Goal: Transaction & Acquisition: Purchase product/service

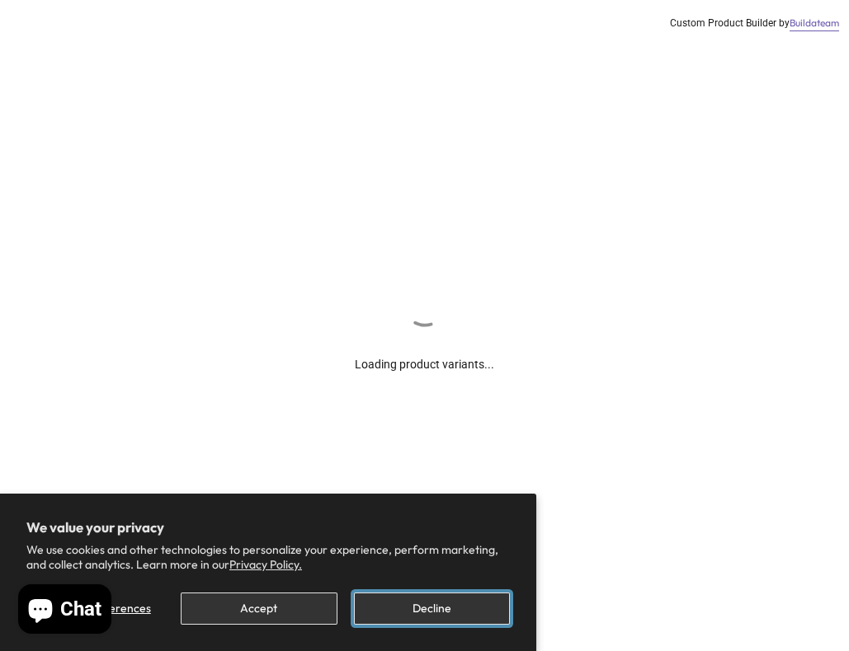
click at [430, 606] on button "Decline" at bounding box center [432, 609] width 156 height 32
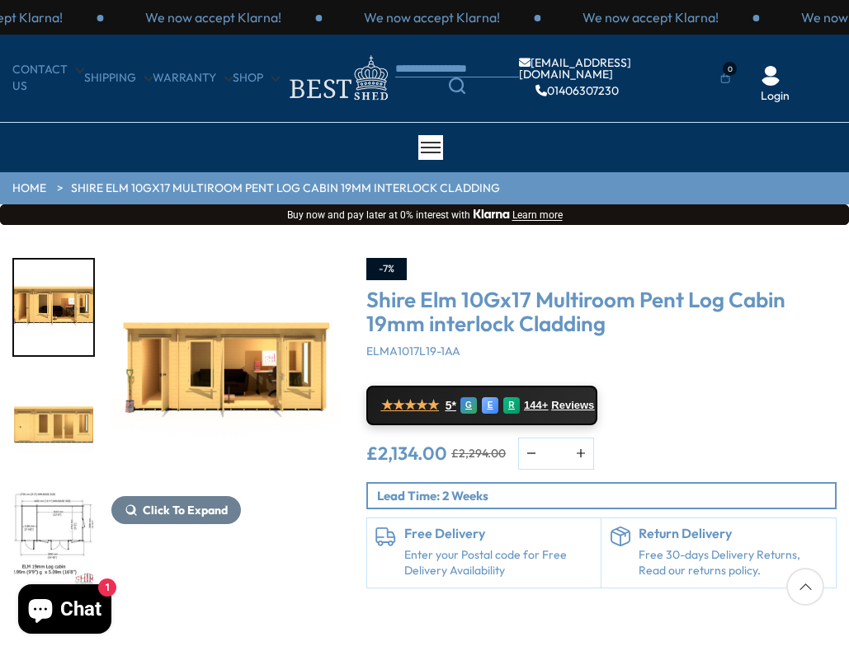
click at [71, 430] on img "2 / 10" at bounding box center [53, 423] width 79 height 96
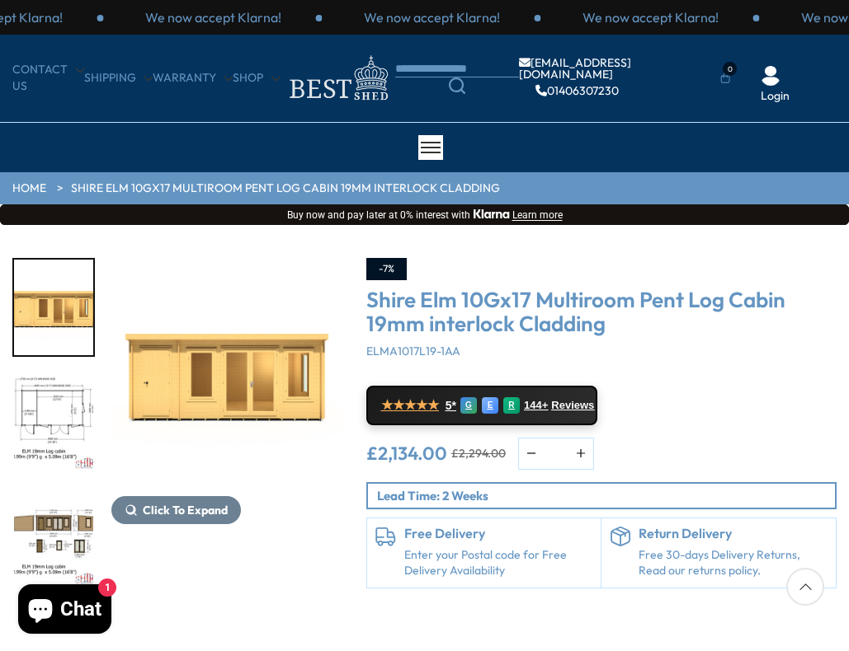
click at [63, 421] on img "3 / 10" at bounding box center [53, 423] width 79 height 96
click at [67, 433] on img "3 / 10" at bounding box center [53, 425] width 79 height 96
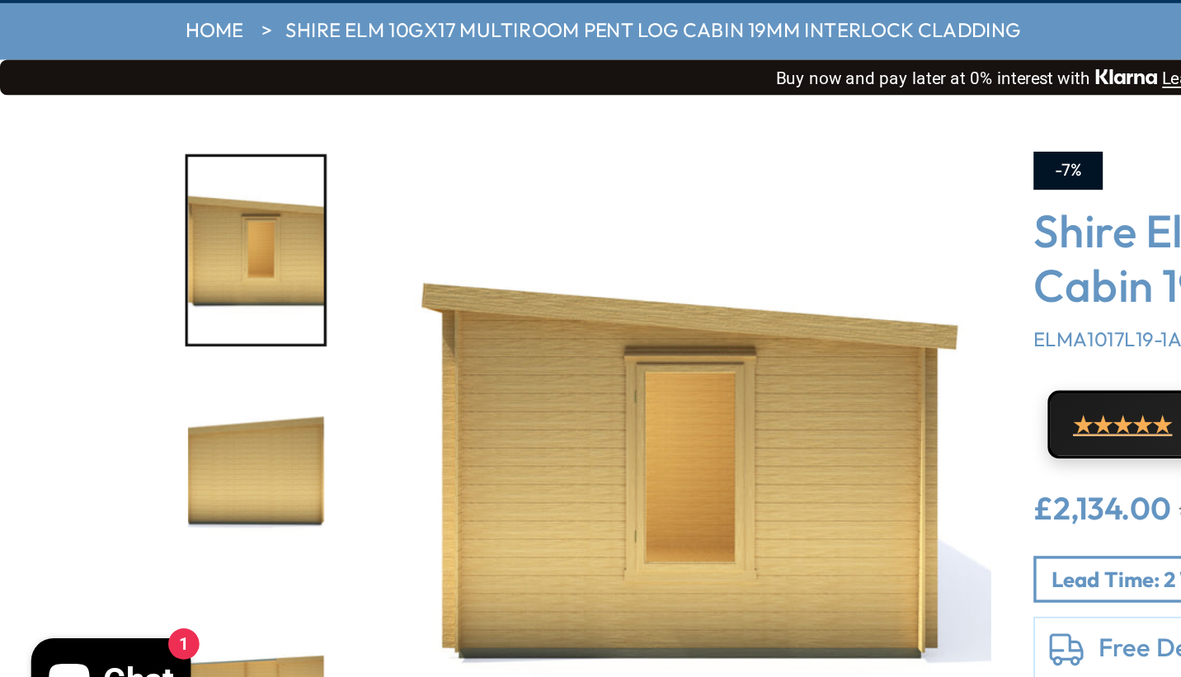
click at [110, 463] on img "9 / 10" at bounding box center [149, 513] width 79 height 110
click at [148, 591] on img "10 / 10" at bounding box center [149, 641] width 79 height 110
click at [154, 602] on img "10 / 10" at bounding box center [149, 641] width 79 height 110
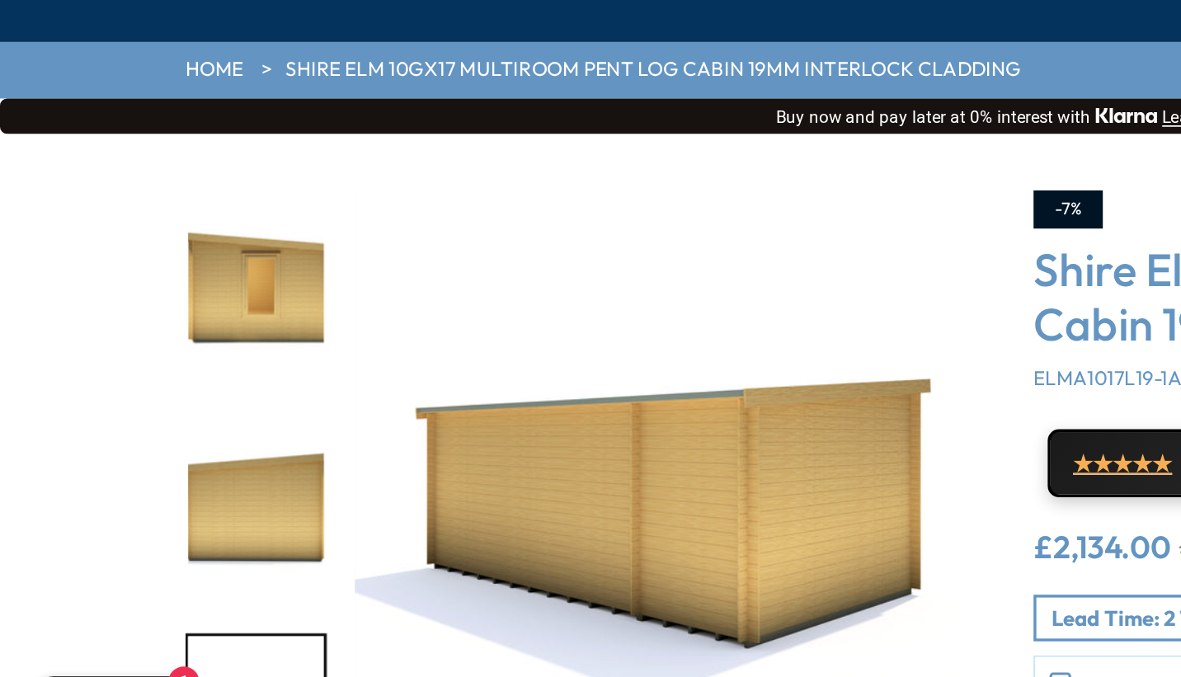
click at [388, 351] on img "10 / 10" at bounding box center [392, 512] width 371 height 371
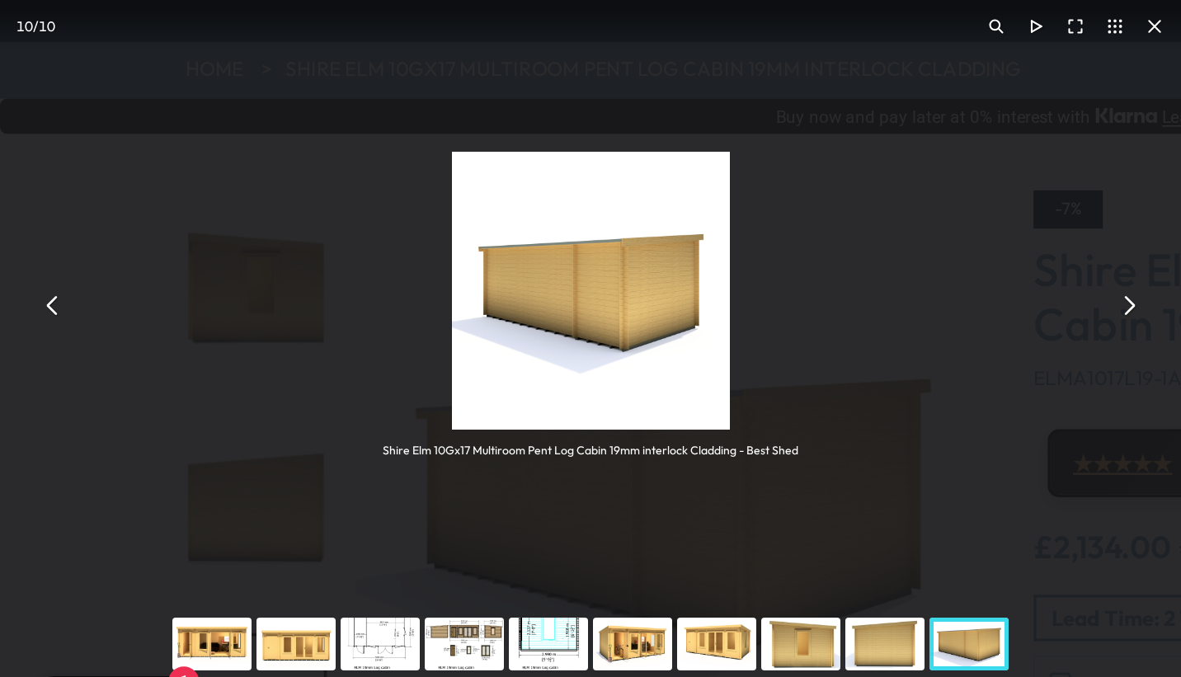
click at [677, 239] on button "You can close this modal content with the ESC key" at bounding box center [673, 230] width 23 height 23
